Goal: Navigation & Orientation: Find specific page/section

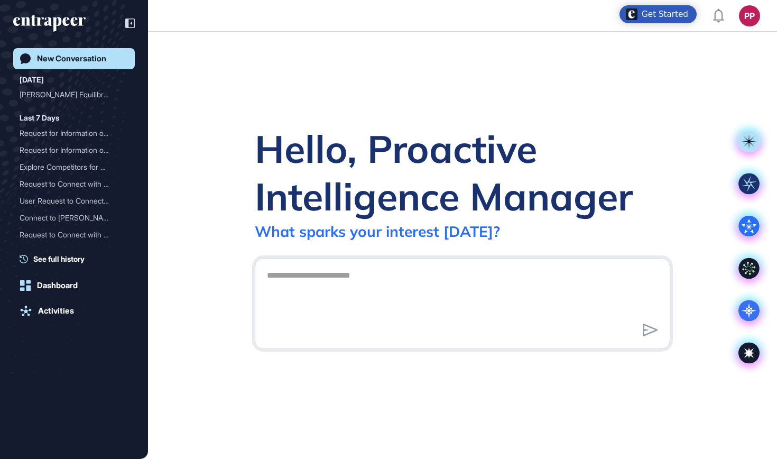
scroll to position [1, 1]
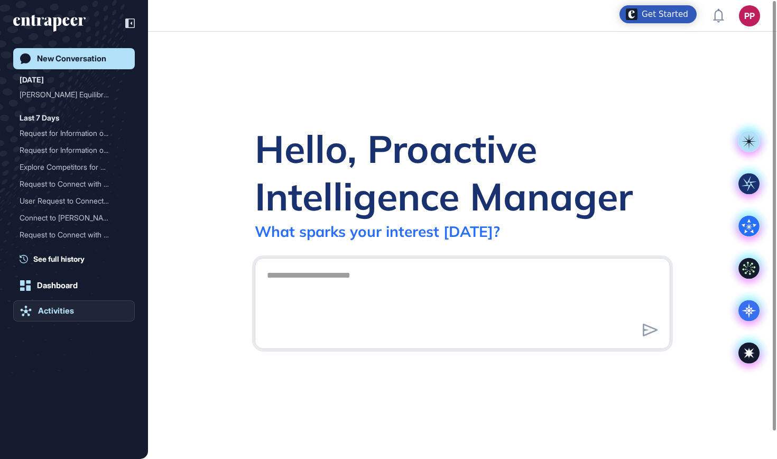
click at [74, 305] on link "Activities" at bounding box center [74, 310] width 122 height 21
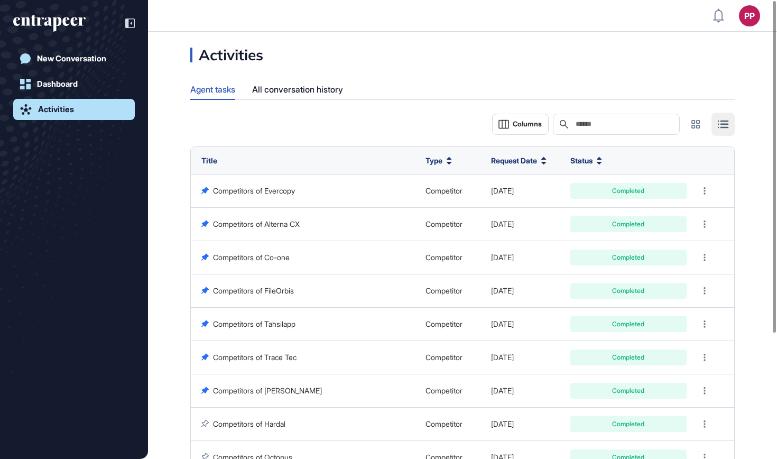
click at [55, 20] on icon "entrapeer-logo" at bounding box center [56, 24] width 9 height 15
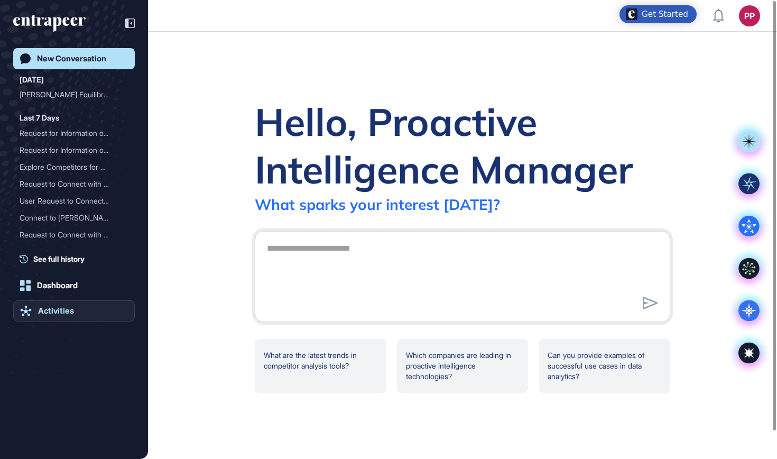
click at [70, 309] on div "Activities" at bounding box center [56, 311] width 36 height 10
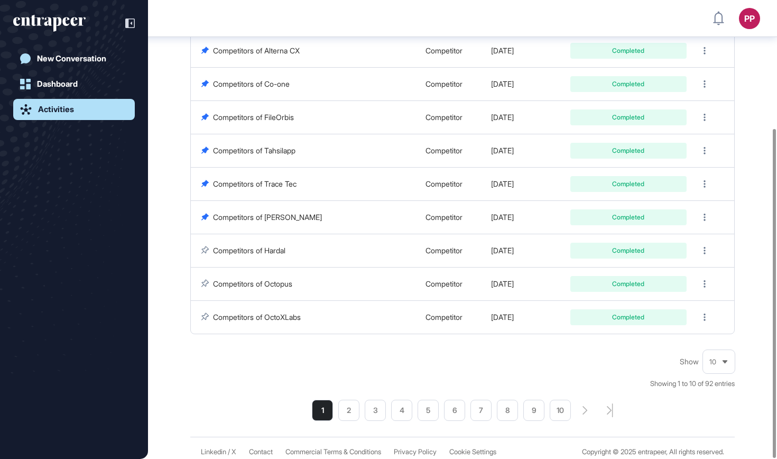
scroll to position [179, 0]
click at [346, 406] on li "2" at bounding box center [348, 409] width 21 height 21
click at [399, 409] on li "3" at bounding box center [396, 410] width 21 height 21
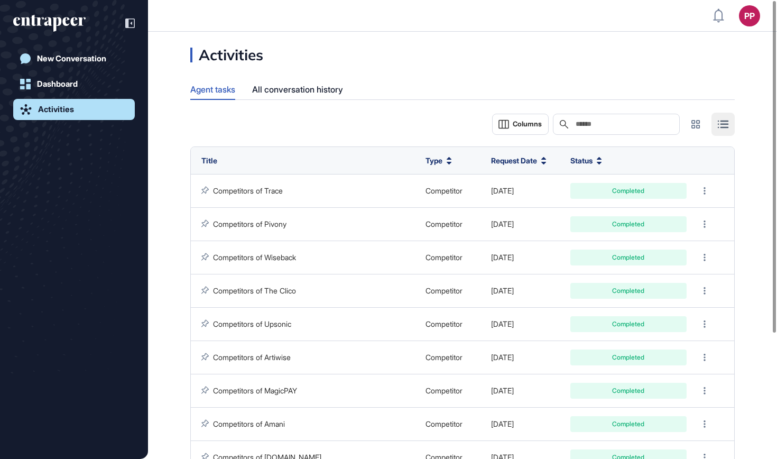
scroll to position [178, 0]
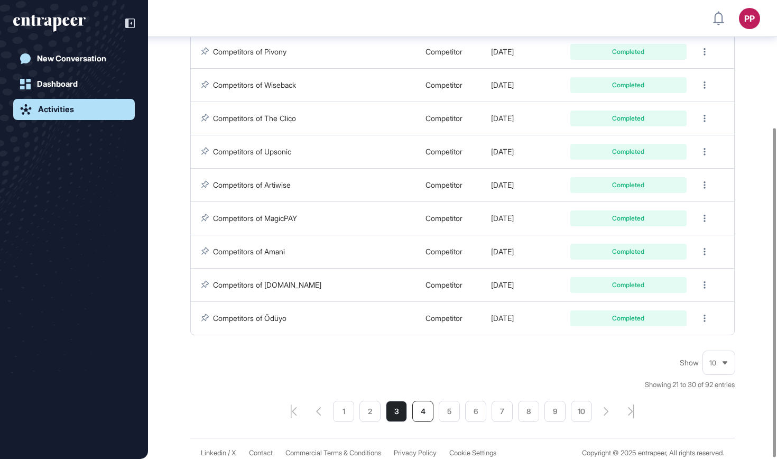
click at [425, 406] on li "4" at bounding box center [422, 410] width 21 height 21
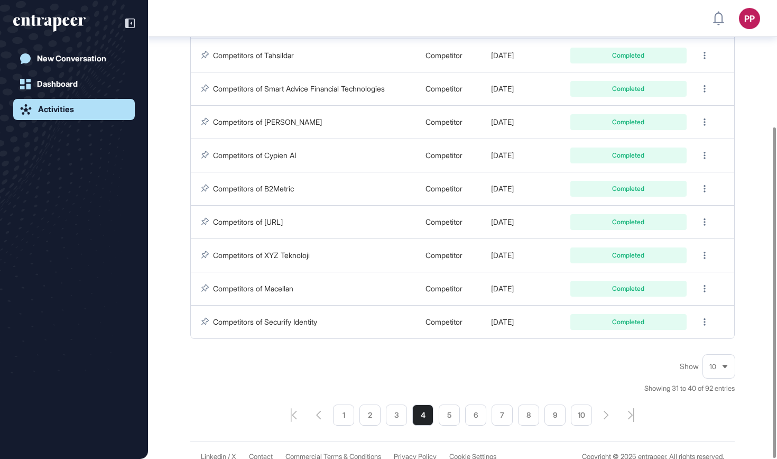
scroll to position [178, 0]
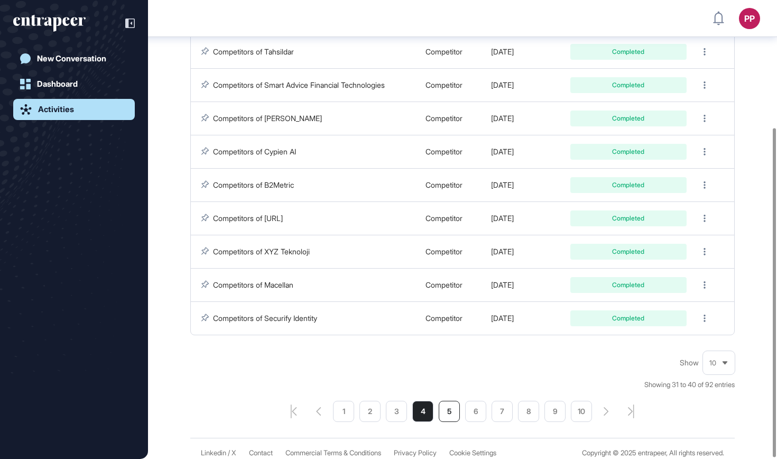
click at [449, 411] on li "5" at bounding box center [449, 410] width 21 height 21
click at [479, 413] on li "6" at bounding box center [475, 410] width 21 height 21
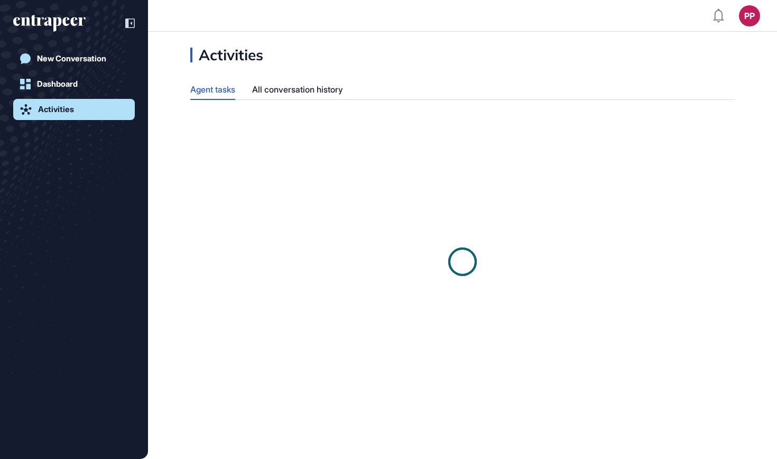
scroll to position [1, 1]
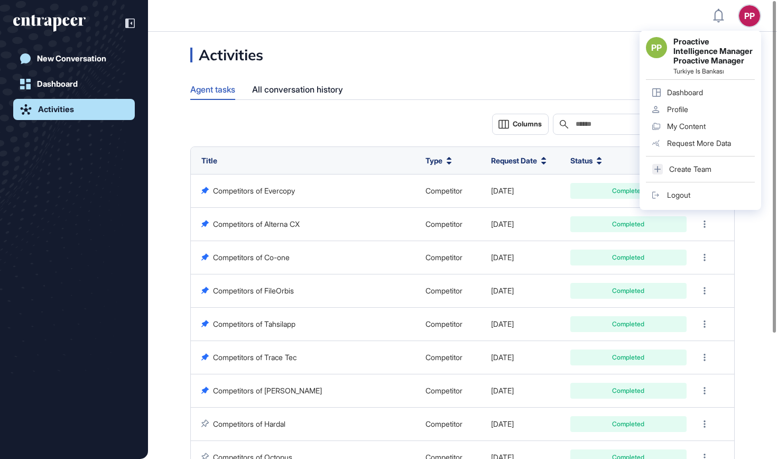
click at [693, 191] on link "Logout" at bounding box center [700, 195] width 109 height 17
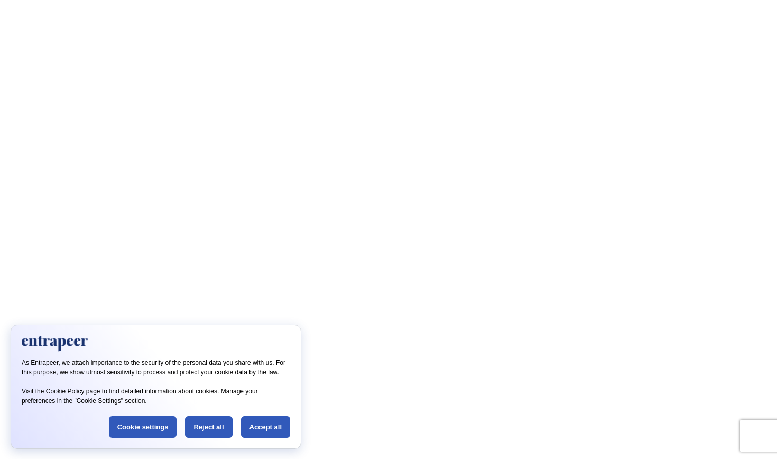
type input "**********"
